Goal: Navigation & Orientation: Find specific page/section

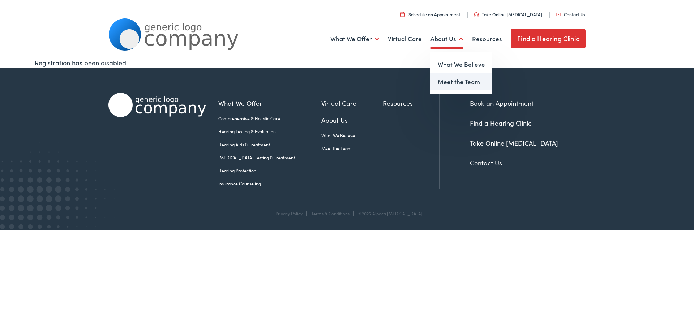
click at [461, 88] on link "Meet the Team" at bounding box center [462, 81] width 62 height 17
